Goal: Information Seeking & Learning: Compare options

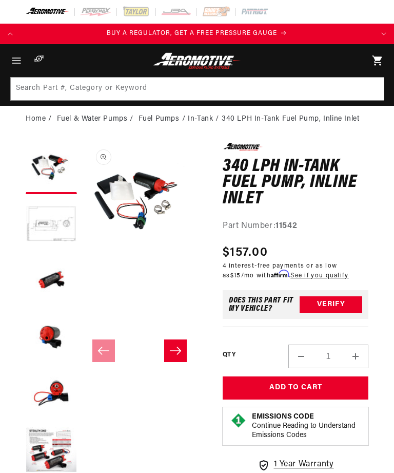
click at [22, 61] on icon "Menu" at bounding box center [16, 60] width 12 height 12
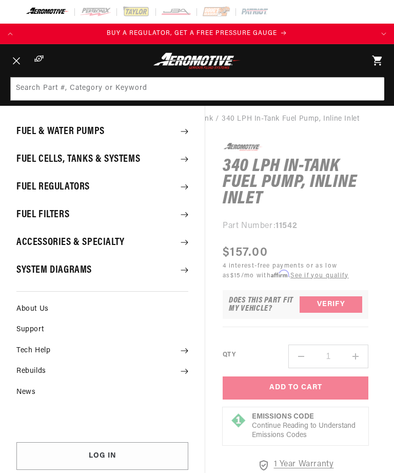
click at [199, 115] on nav "Fuel & Water Pumps Back Fuel Pumps In-Tank" at bounding box center [102, 269] width 205 height 326
click at [304, 61] on header "Fuel & Water Pumps Back In-Tank In-Line Fuel Pumps" at bounding box center [197, 60] width 394 height 33
click at [17, 56] on span "Menu" at bounding box center [16, 60] width 23 height 33
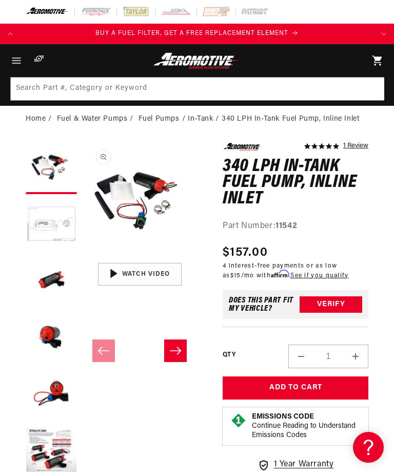
scroll to position [0, 706]
click at [202, 122] on li "In-Tank" at bounding box center [205, 118] width 34 height 11
click at [18, 64] on icon "Menu" at bounding box center [16, 60] width 12 height 12
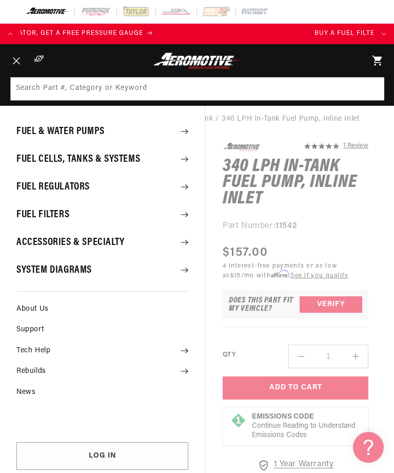
scroll to position [0, 0]
click at [194, 130] on summary "Fuel & Water Pumps" at bounding box center [102, 131] width 205 height 27
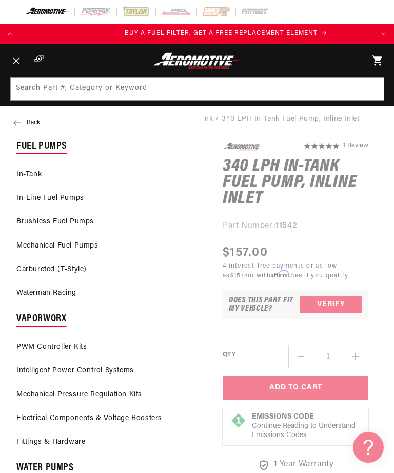
scroll to position [0, 353]
click at [29, 181] on link "In-Tank" at bounding box center [102, 174] width 205 height 23
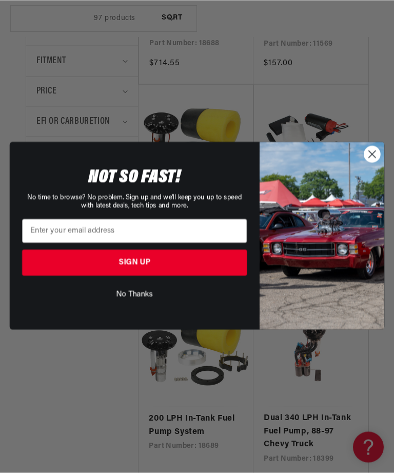
scroll to position [377, 0]
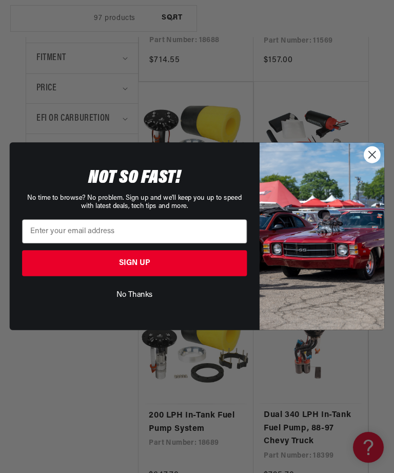
click at [377, 163] on circle "Close dialog" at bounding box center [372, 155] width 16 height 16
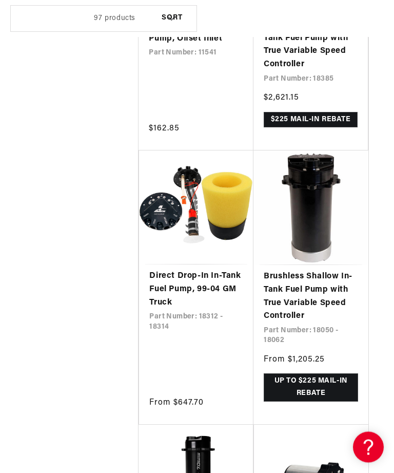
scroll to position [0, 0]
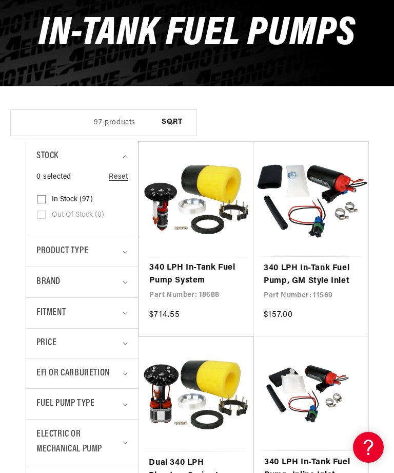
click at [122, 317] on summary "Fitment" at bounding box center [81, 313] width 91 height 30
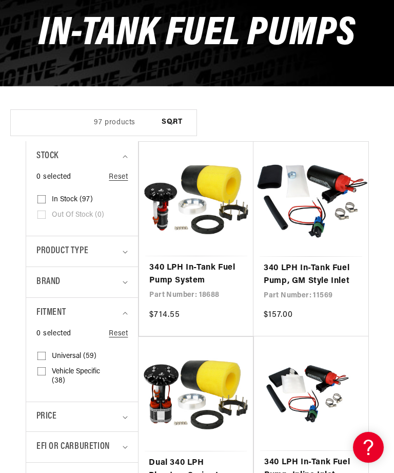
click at [122, 282] on summary "Brand" at bounding box center [81, 282] width 91 height 30
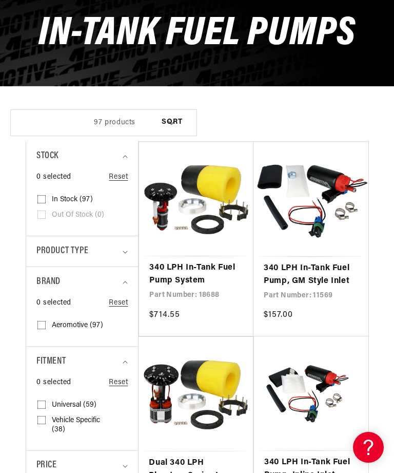
click at [120, 280] on summary "Brand" at bounding box center [81, 282] width 91 height 30
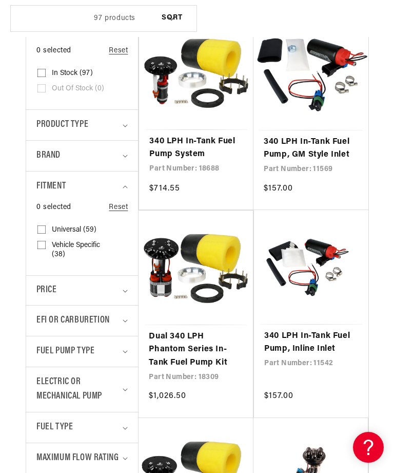
click at [123, 321] on summary "EFI or Carburetion" at bounding box center [81, 320] width 91 height 30
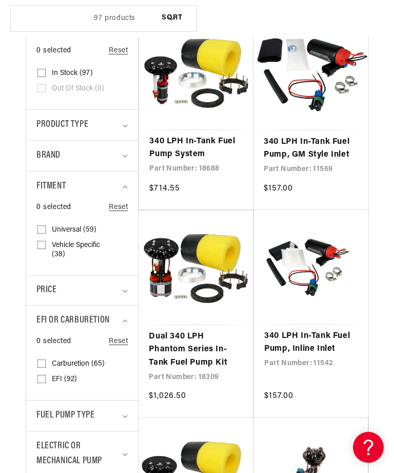
click at [43, 379] on input "EFI (92) EFI (92 products)" at bounding box center [41, 381] width 8 height 8
checkbox input "true"
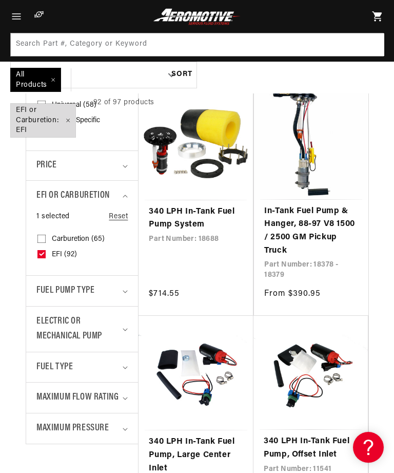
click at [126, 290] on icon "Fuel Pump Type (0 selected)" at bounding box center [125, 291] width 5 height 3
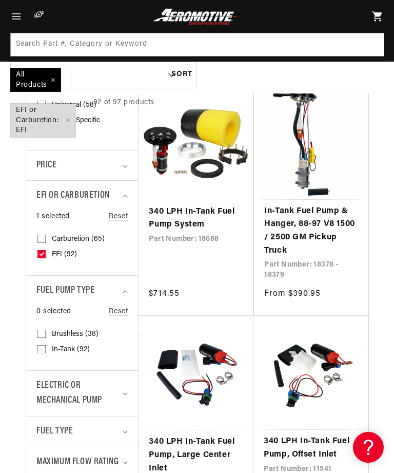
click at [46, 344] on label "In-Tank (92) In-Tank (92 products)" at bounding box center [78, 349] width 83 height 15
click at [46, 347] on input "In-Tank (92) In-Tank (92 products)" at bounding box center [41, 351] width 8 height 8
checkbox input "true"
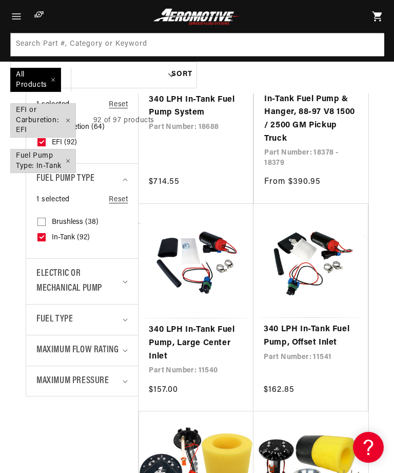
click at [128, 284] on summary "Electric or Mechanical Pump" at bounding box center [81, 281] width 91 height 45
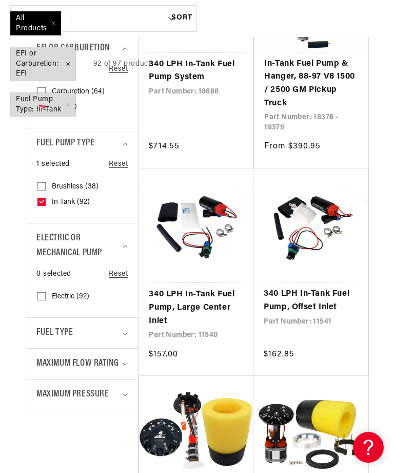
click at [124, 359] on summary "Maximum Flow Rating" at bounding box center [81, 363] width 91 height 30
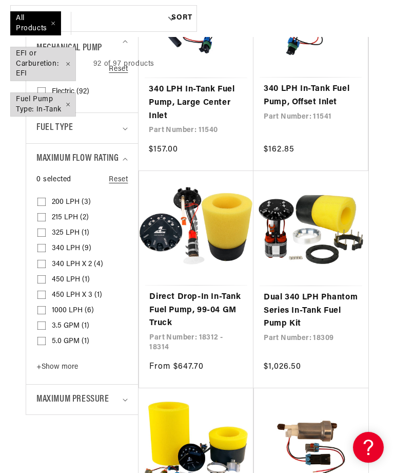
click at [119, 407] on summary "Maximum Pressure" at bounding box center [81, 399] width 91 height 30
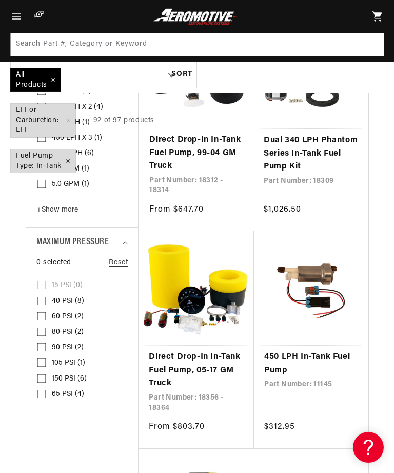
click at [43, 307] on input "40 PSI (8) 40 PSI (8 products)" at bounding box center [41, 303] width 8 height 8
checkbox input "true"
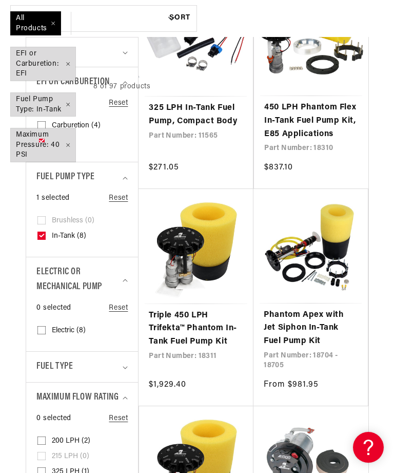
scroll to position [0, 487]
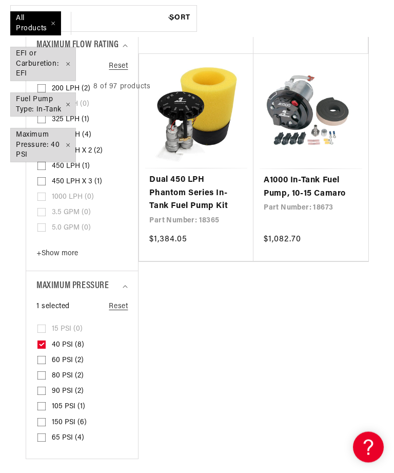
click at [48, 368] on label "60 PSI (2) 60 PSI (2 products)" at bounding box center [78, 360] width 83 height 15
click at [46, 366] on input "60 PSI (2) 60 PSI (2 products)" at bounding box center [41, 362] width 8 height 8
checkbox input "true"
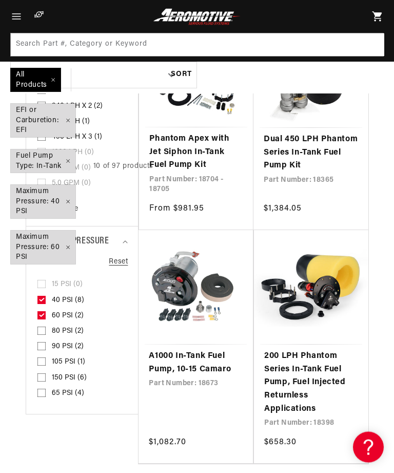
click at [47, 339] on label "80 PSI (2) 80 PSI (2 products)" at bounding box center [78, 331] width 83 height 15
click at [46, 337] on input "80 PSI (2) 80 PSI (2 products)" at bounding box center [41, 333] width 8 height 8
checkbox input "true"
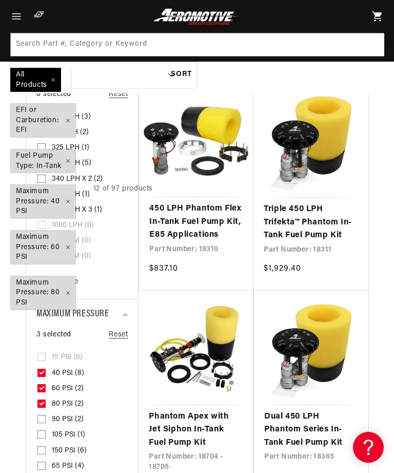
click at [120, 340] on link "Reset" at bounding box center [118, 334] width 19 height 11
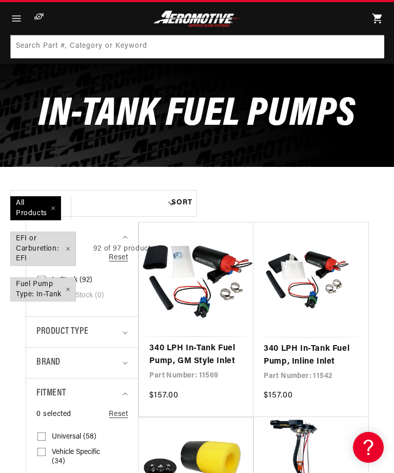
click at [123, 336] on summary "Product type" at bounding box center [81, 332] width 91 height 30
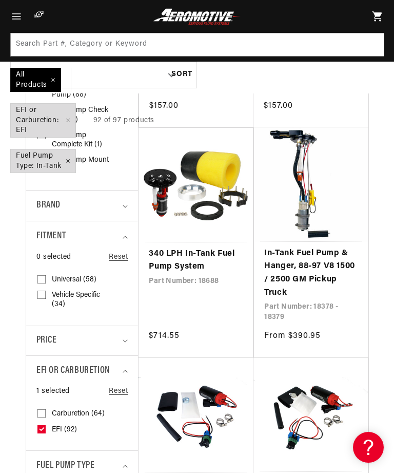
click at [44, 297] on input "Vehicle Specific (34) Vehicle Specific (34 products)" at bounding box center [41, 296] width 8 height 8
checkbox input "true"
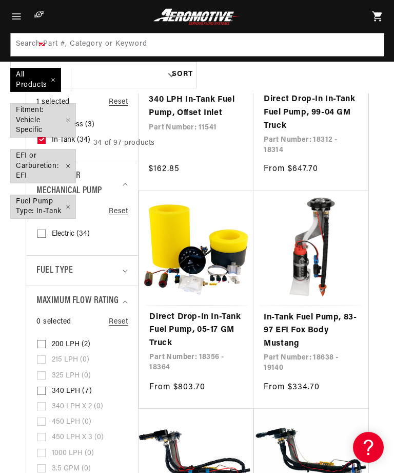
click at [126, 270] on icon "Fuel Type (0 selected)" at bounding box center [125, 271] width 5 height 3
